Goal: Task Accomplishment & Management: Complete application form

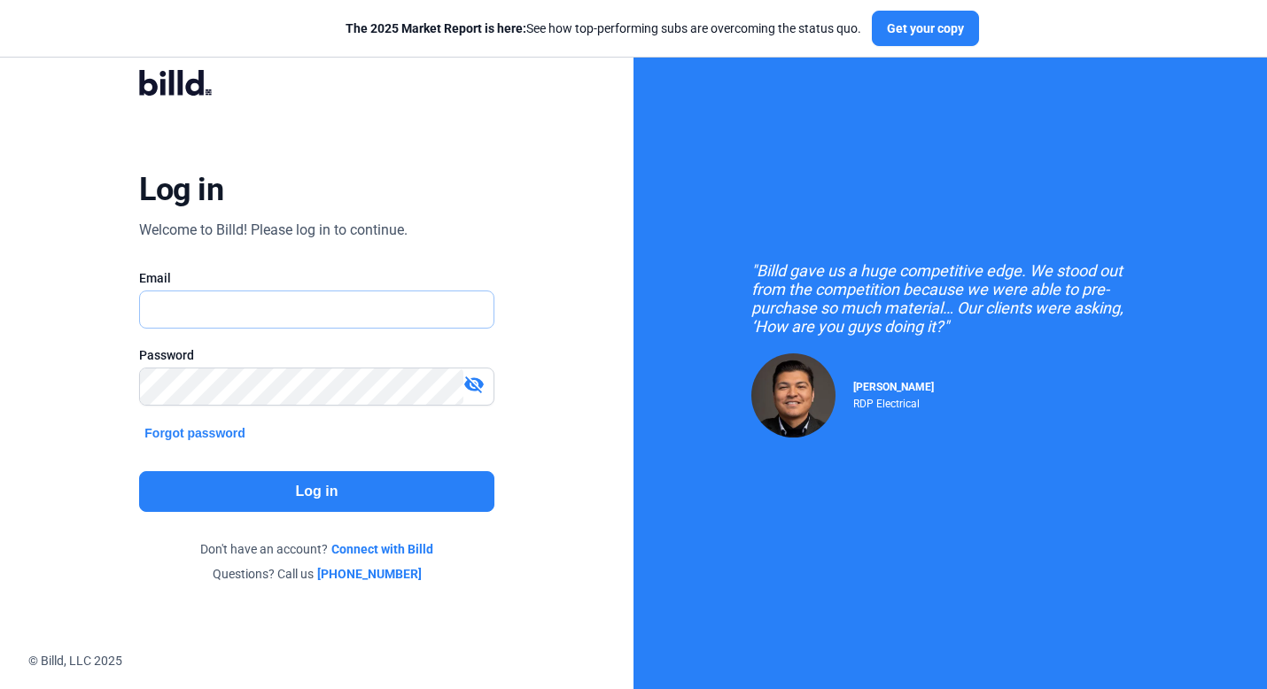
type input "[PERSON_NAME][EMAIL_ADDRESS][DOMAIN_NAME]"
click at [304, 474] on button "Log in" at bounding box center [316, 491] width 354 height 41
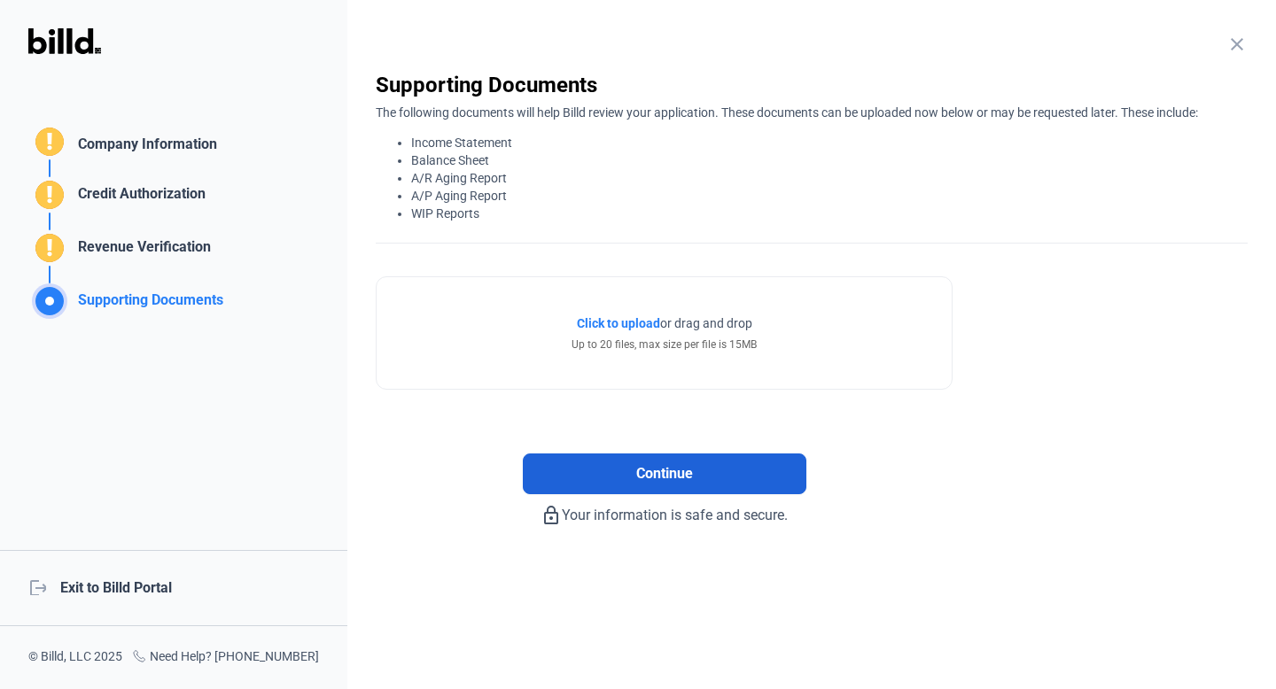
click at [657, 480] on span "Continue" at bounding box center [664, 473] width 57 height 21
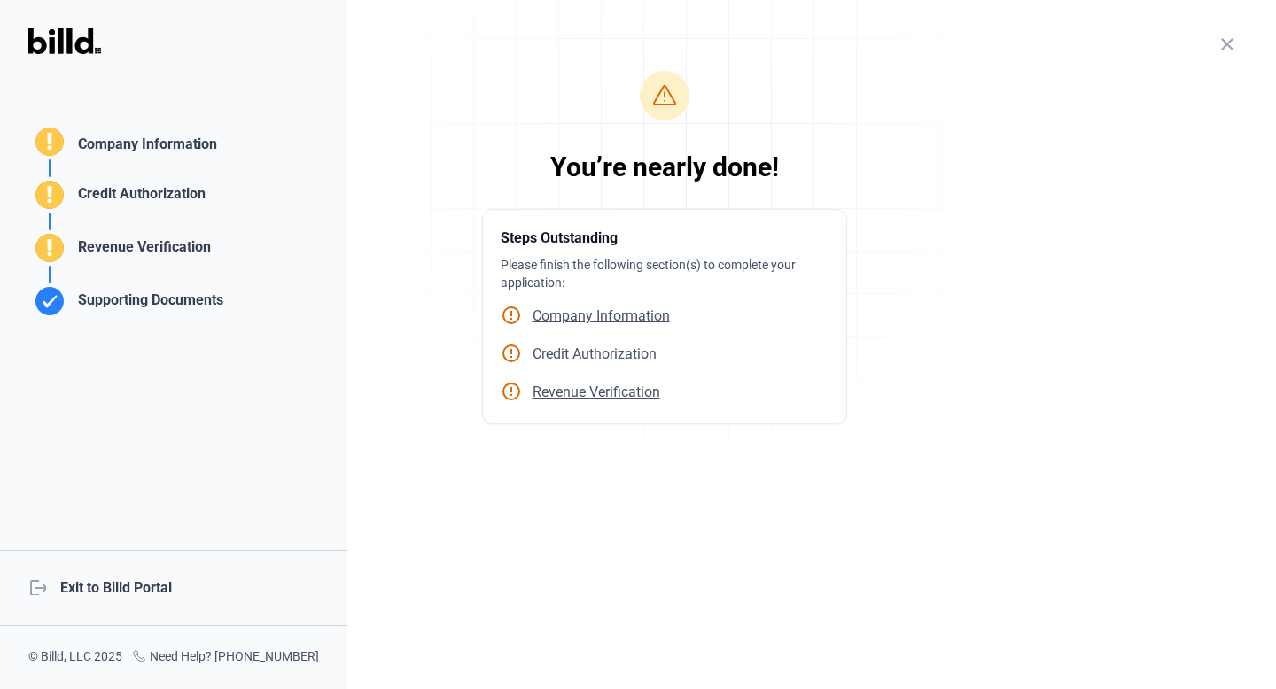
click at [1217, 43] on mat-icon "close" at bounding box center [1227, 44] width 21 height 21
click at [1230, 41] on mat-icon "close" at bounding box center [1227, 44] width 21 height 21
click at [1216, 43] on div "close Company Information Please enter your company information below. Business…" at bounding box center [811, 344] width 929 height 689
click at [1227, 43] on mat-icon "close" at bounding box center [1227, 44] width 21 height 21
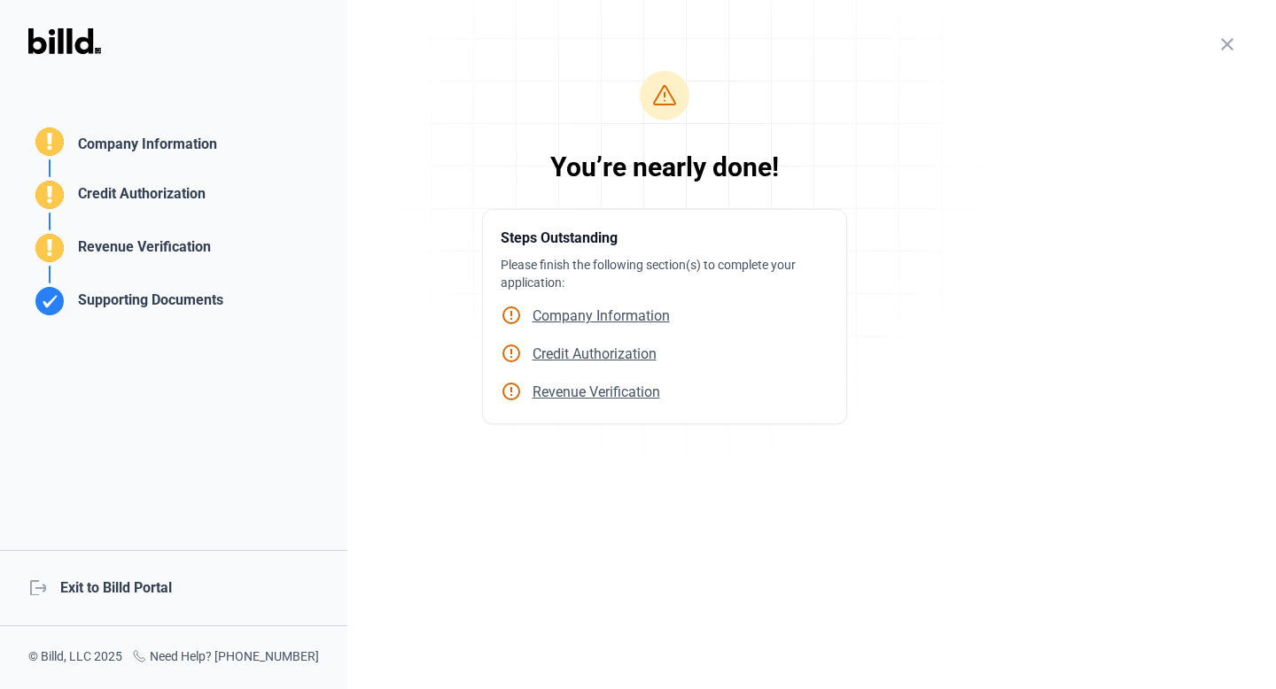
click at [111, 590] on div "logout Exit to Billd Portal" at bounding box center [173, 588] width 347 height 76
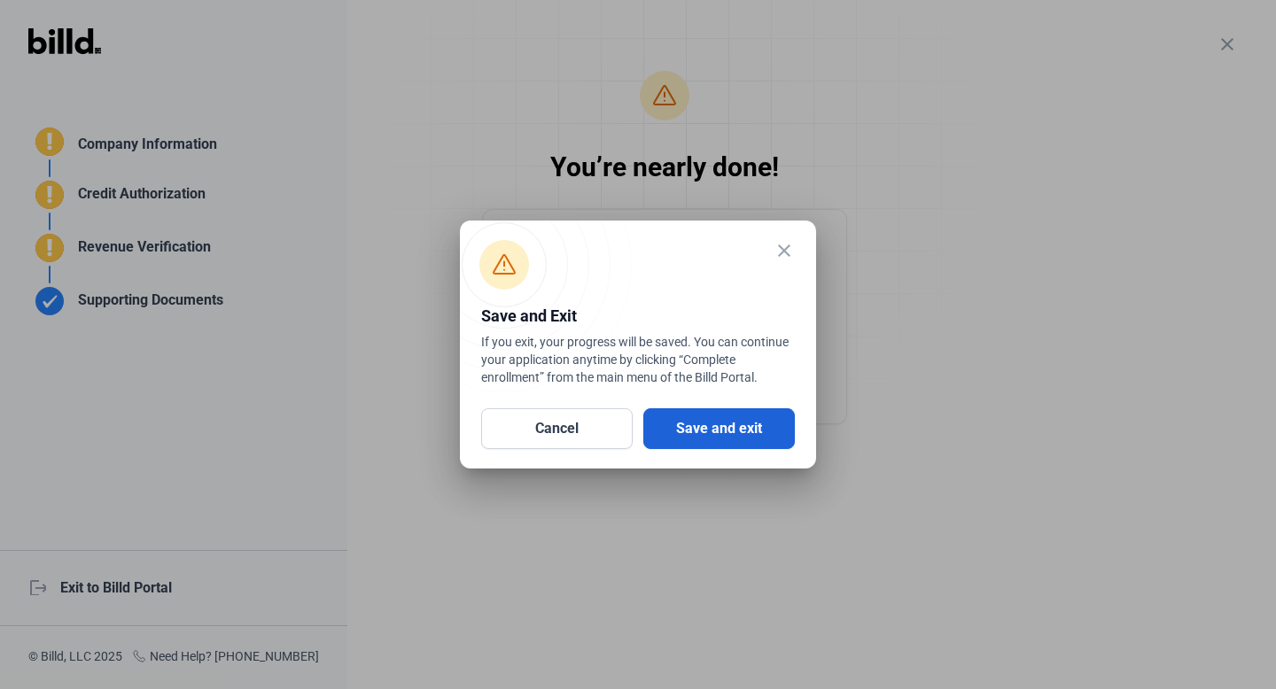
click at [727, 434] on button "Save and exit" at bounding box center [719, 428] width 152 height 41
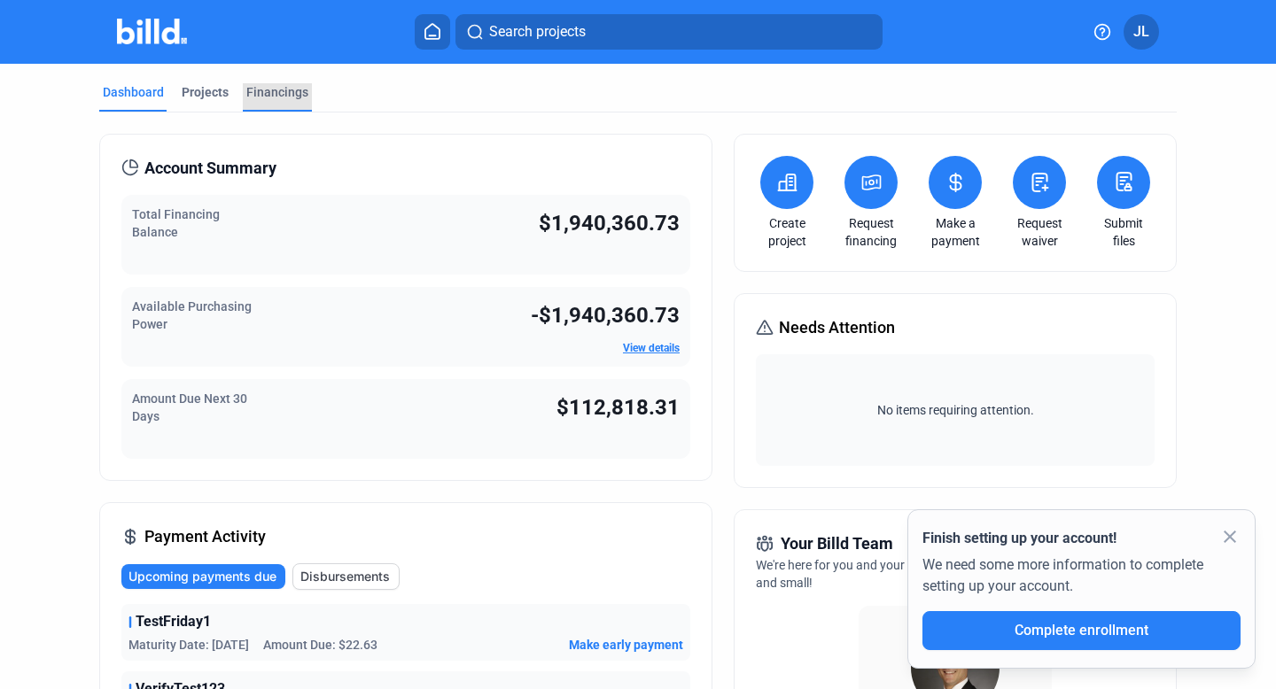
click at [286, 95] on div "Financings" at bounding box center [277, 92] width 62 height 18
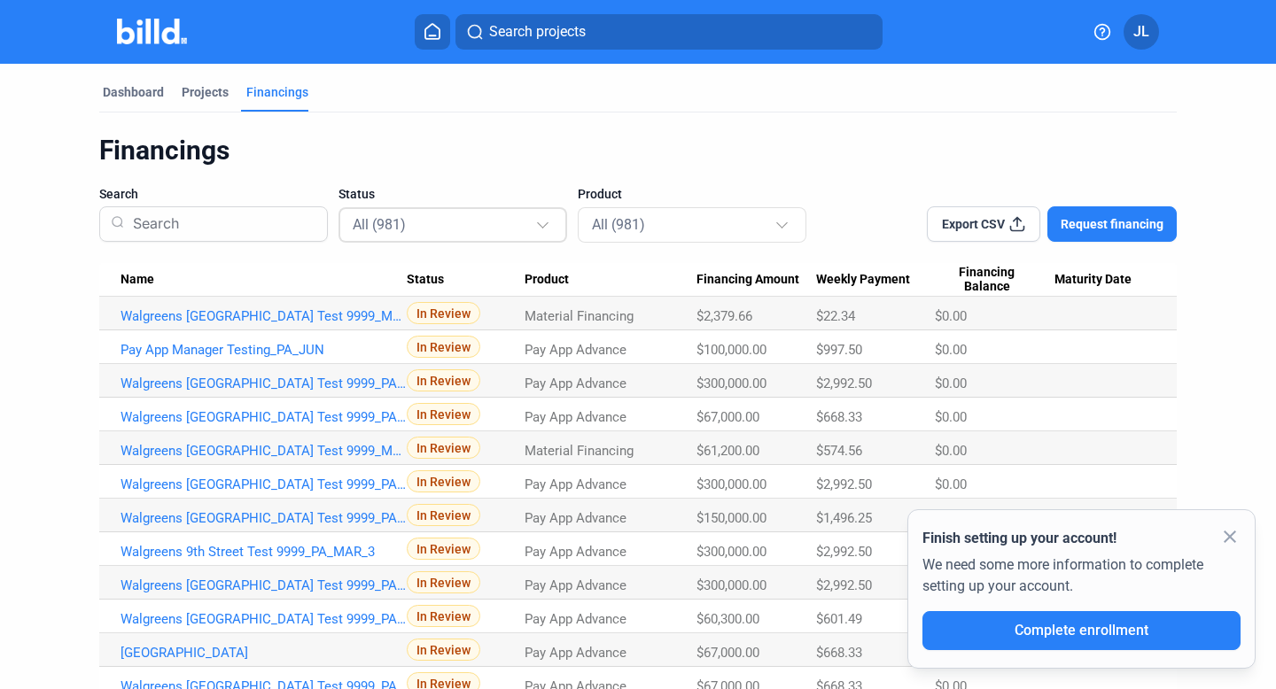
click at [517, 222] on div "All (981)" at bounding box center [444, 224] width 183 height 23
